Goal: Find specific page/section: Find specific page/section

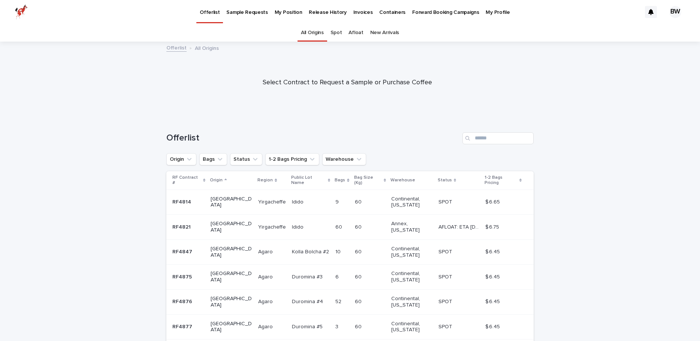
click at [357, 34] on link "Afloat" at bounding box center [355, 33] width 15 height 18
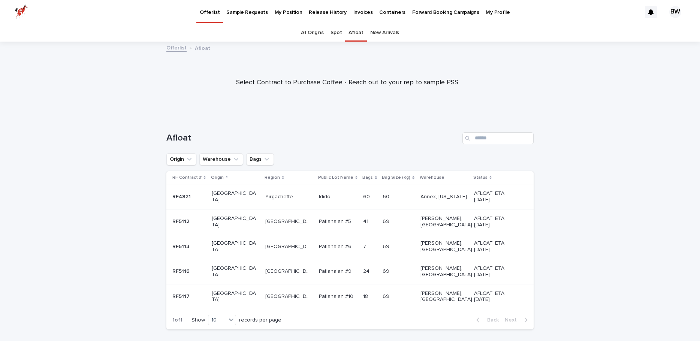
click at [279, 15] on p "My Position" at bounding box center [289, 8] width 28 height 16
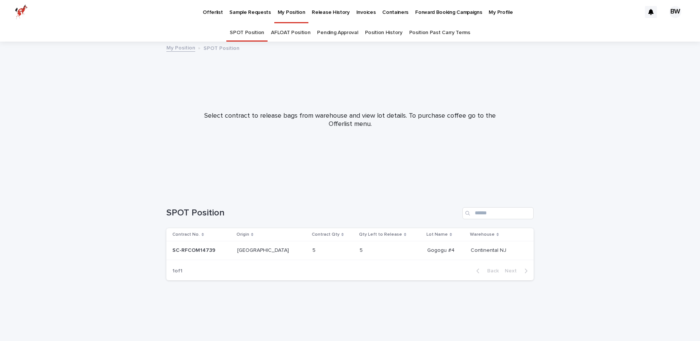
click at [324, 38] on link "Pending Approval" at bounding box center [337, 33] width 41 height 18
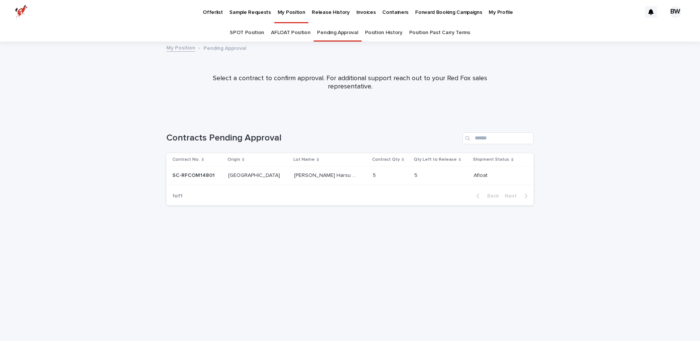
click at [294, 175] on p "[PERSON_NAME] Harsu [PERSON_NAME] lot #3 Natural" at bounding box center [326, 175] width 64 height 8
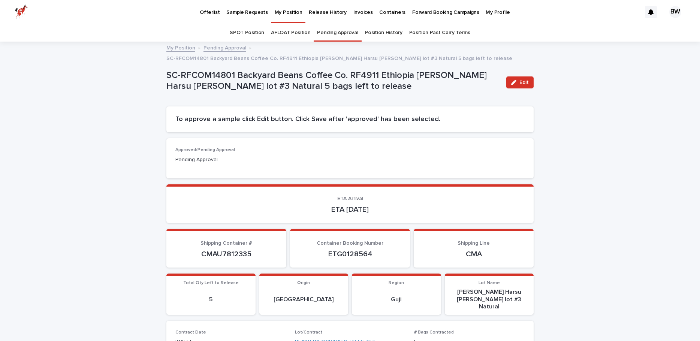
click at [245, 32] on link "SPOT Position" at bounding box center [247, 33] width 34 height 18
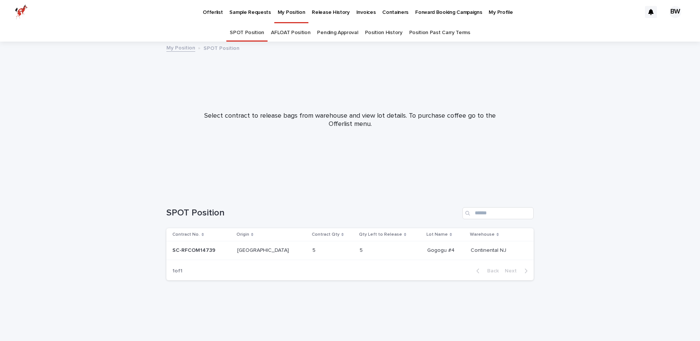
click at [211, 13] on p "Offerlist" at bounding box center [213, 8] width 20 height 16
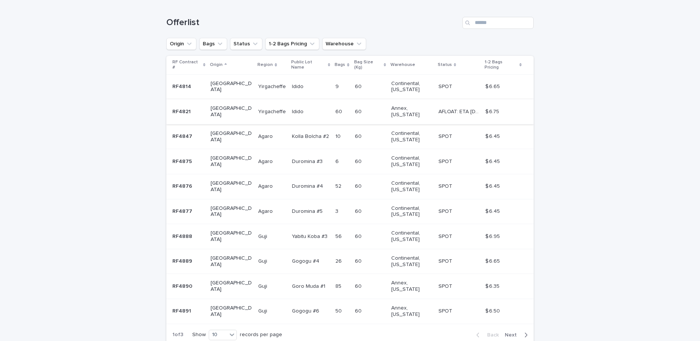
scroll to position [116, 0]
click at [390, 60] on p "Warehouse" at bounding box center [402, 64] width 25 height 8
click at [341, 45] on button "Warehouse" at bounding box center [344, 43] width 44 height 12
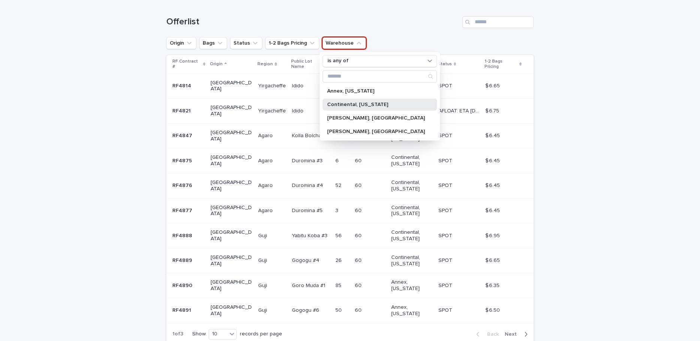
click at [340, 108] on div "Continental, [US_STATE]" at bounding box center [380, 105] width 114 height 12
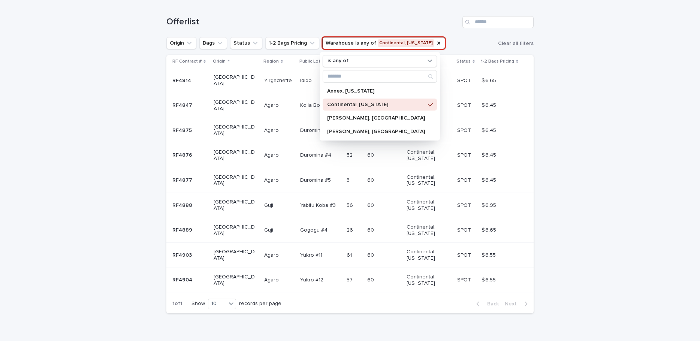
click at [616, 145] on div "Loading... Saving… Loading... Saving… Offerlist Origin Bags Status 1-2 Bags Pri…" at bounding box center [350, 179] width 700 height 356
